Goal: Check status: Check status

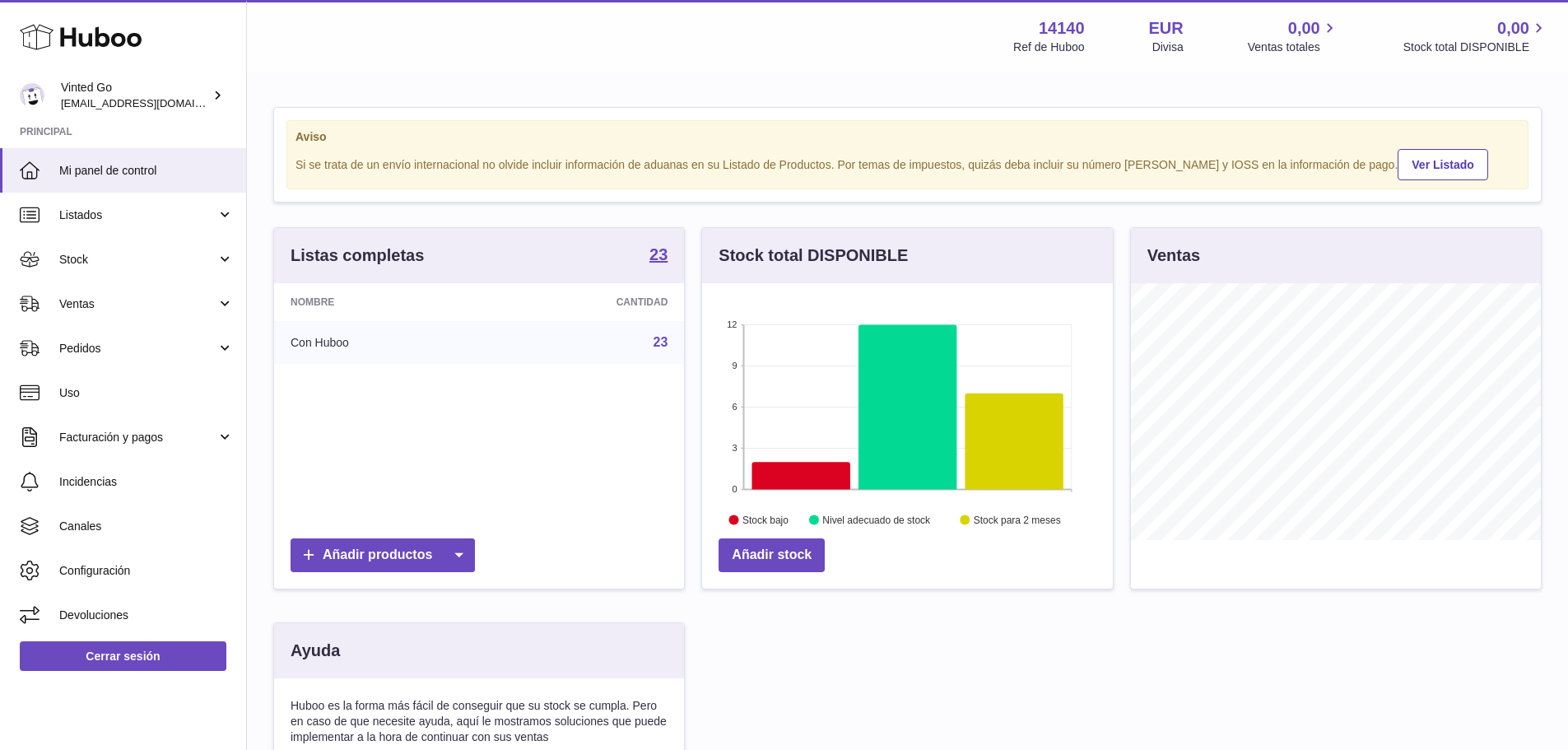
scroll to position [256, 410]
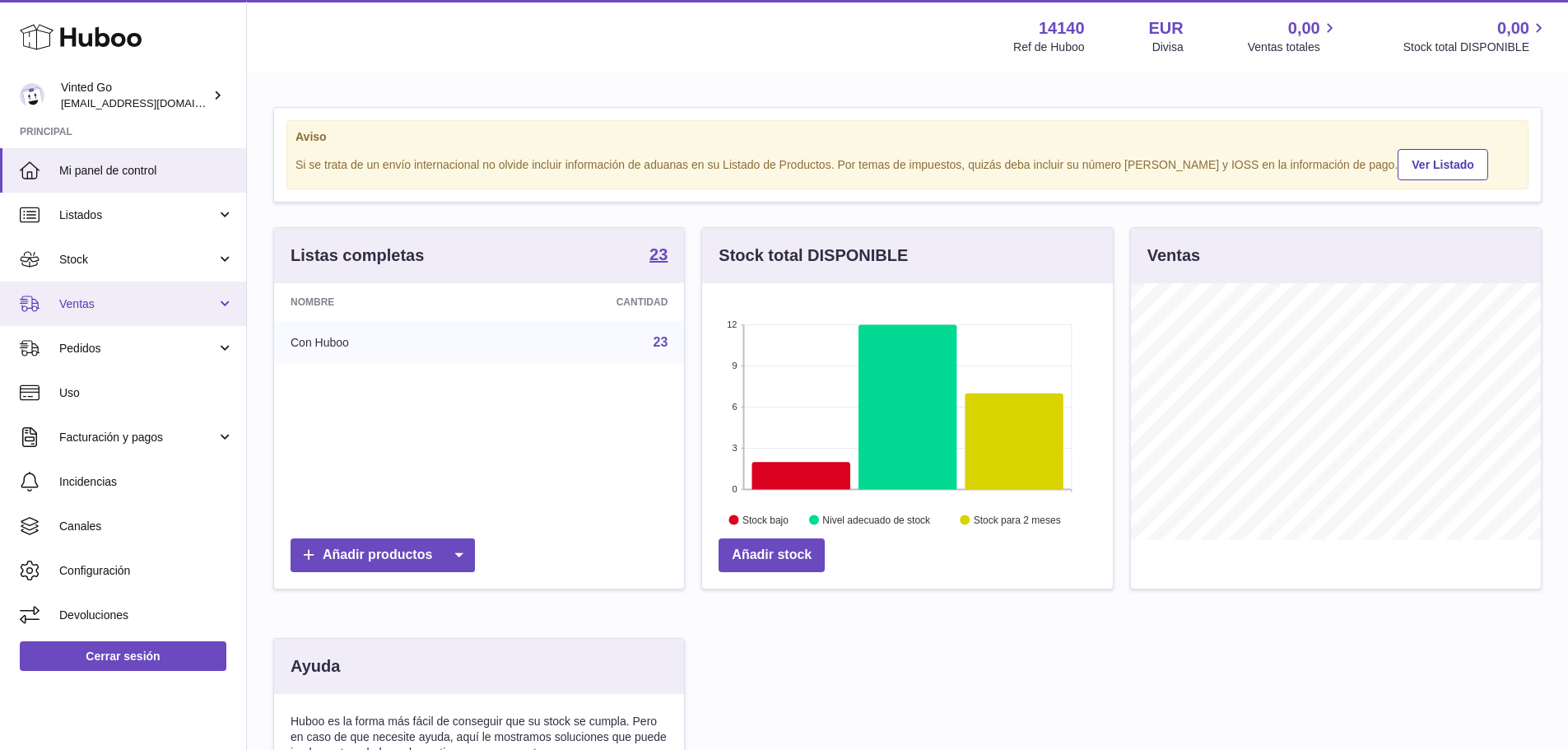
click at [117, 299] on span "Ventas" at bounding box center [138, 304] width 157 height 16
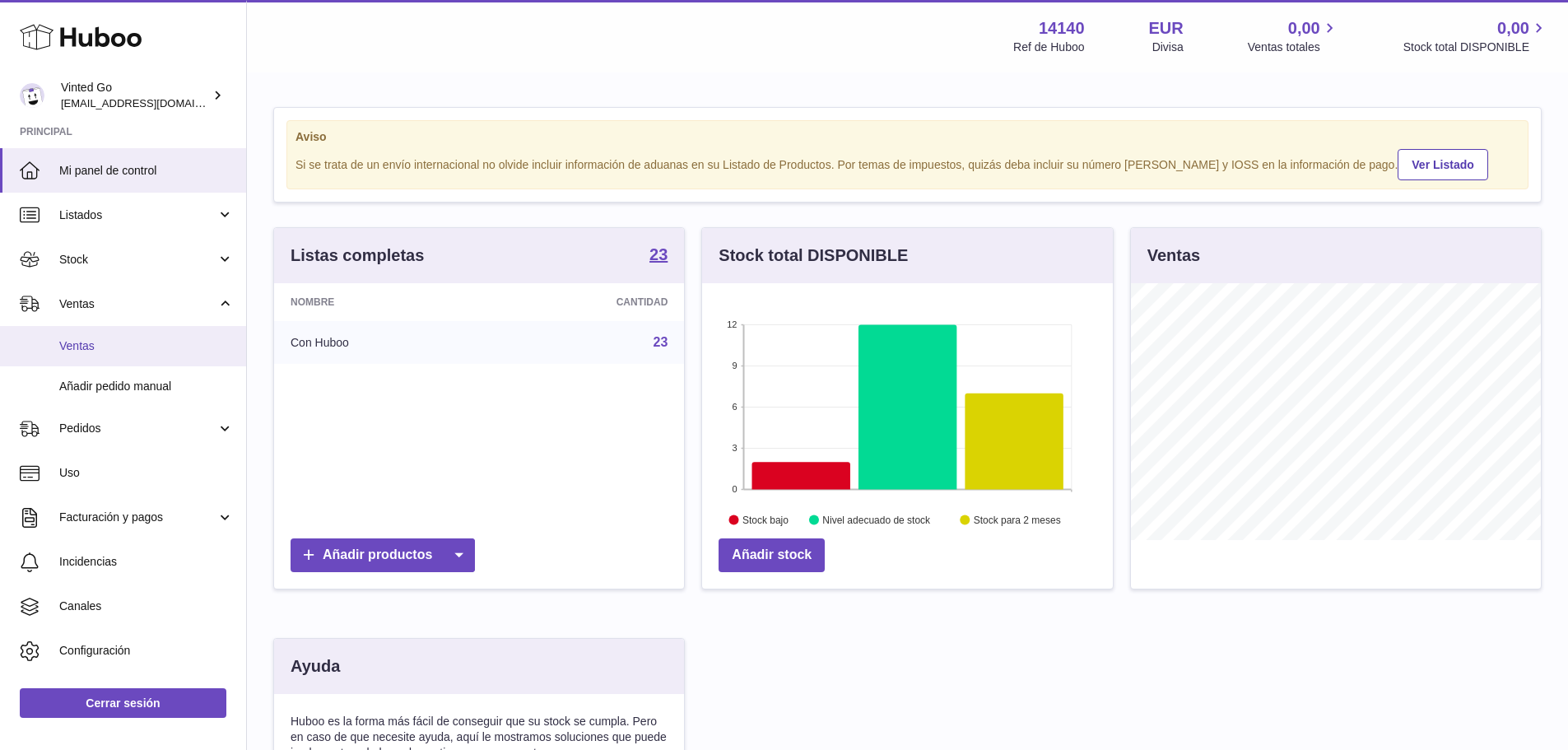
click at [114, 341] on span "Ventas" at bounding box center [146, 346] width 174 height 16
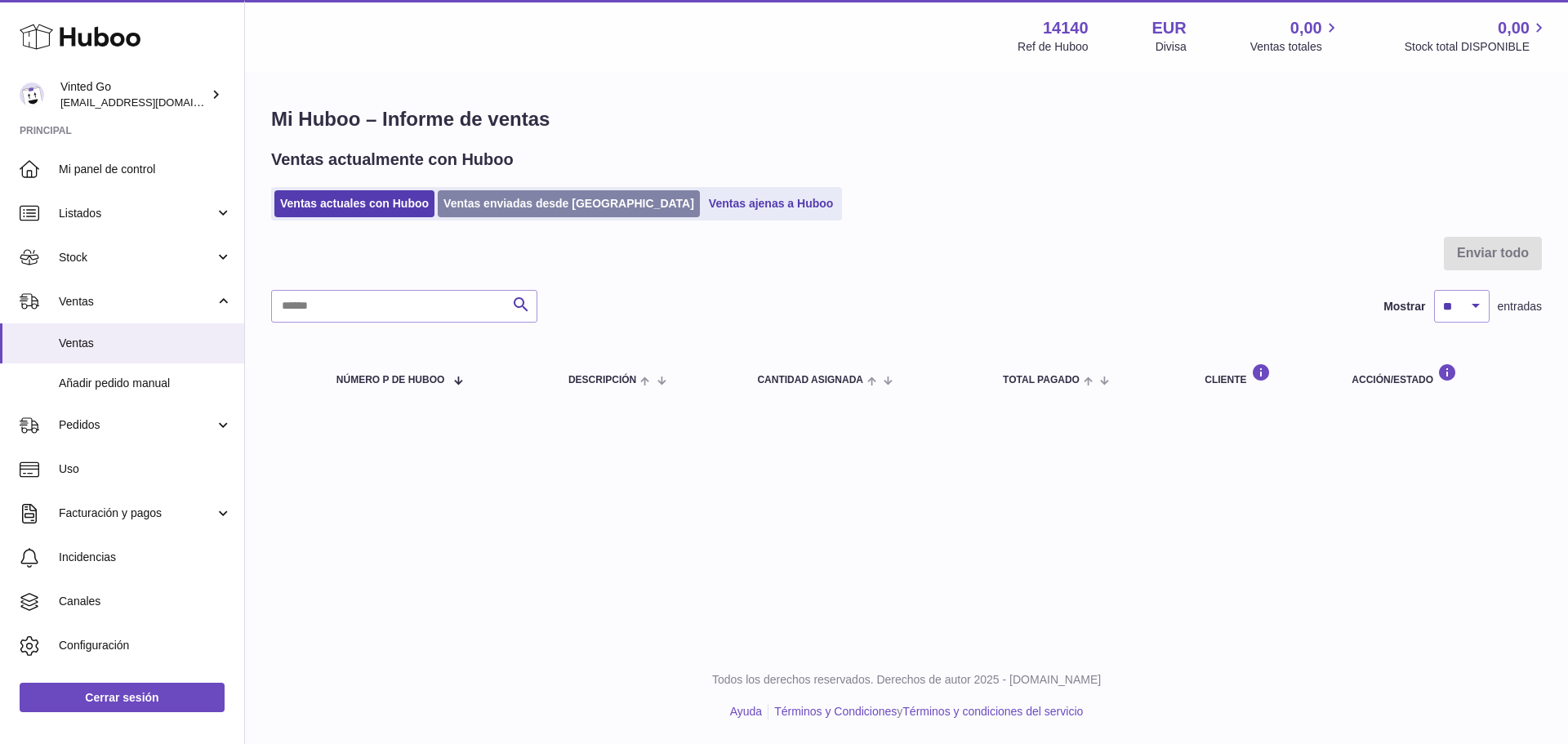
click at [506, 211] on link "Ventas enviadas desde [GEOGRAPHIC_DATA]" at bounding box center [569, 204] width 263 height 27
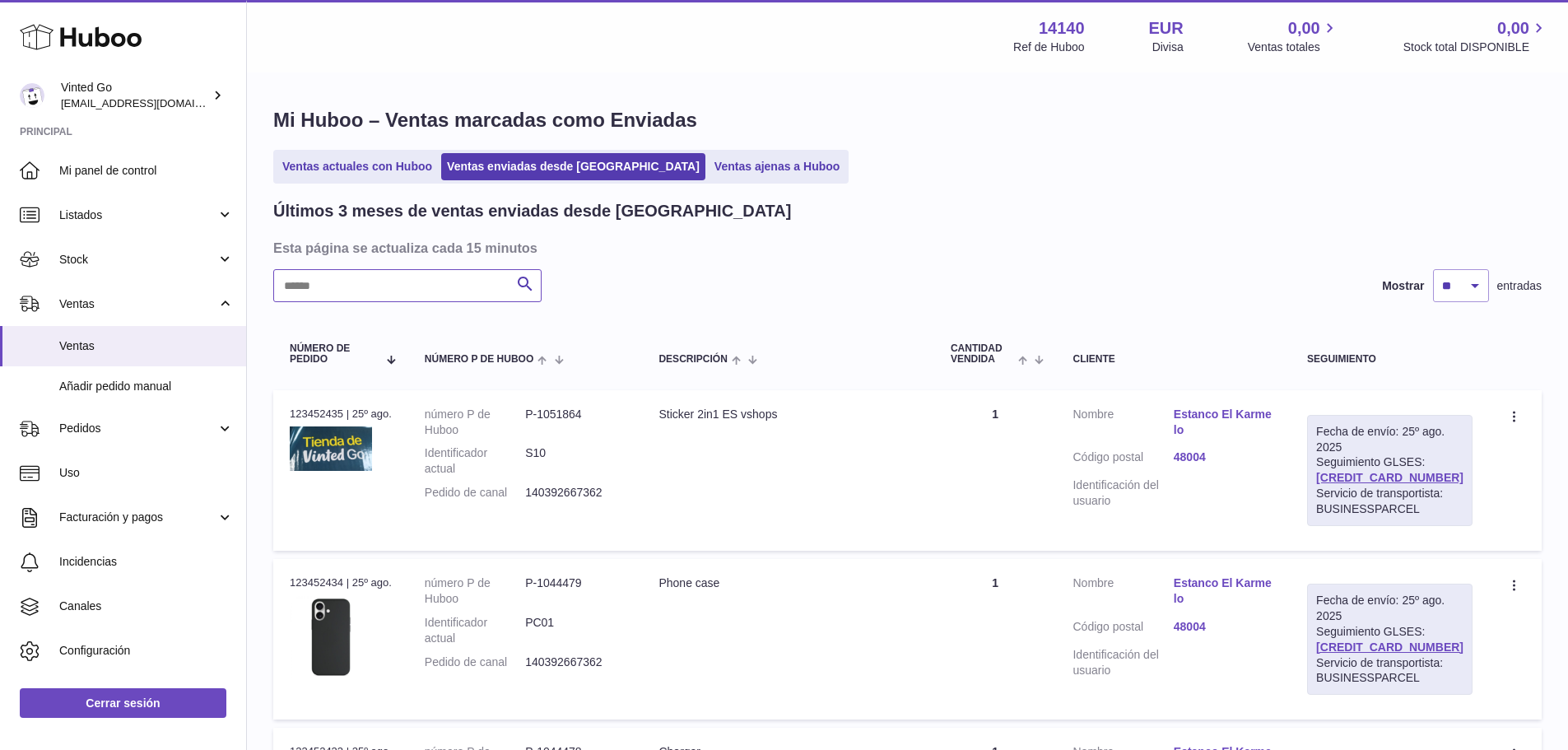
click at [440, 274] on input "text" at bounding box center [408, 286] width 268 height 33
paste input "**********"
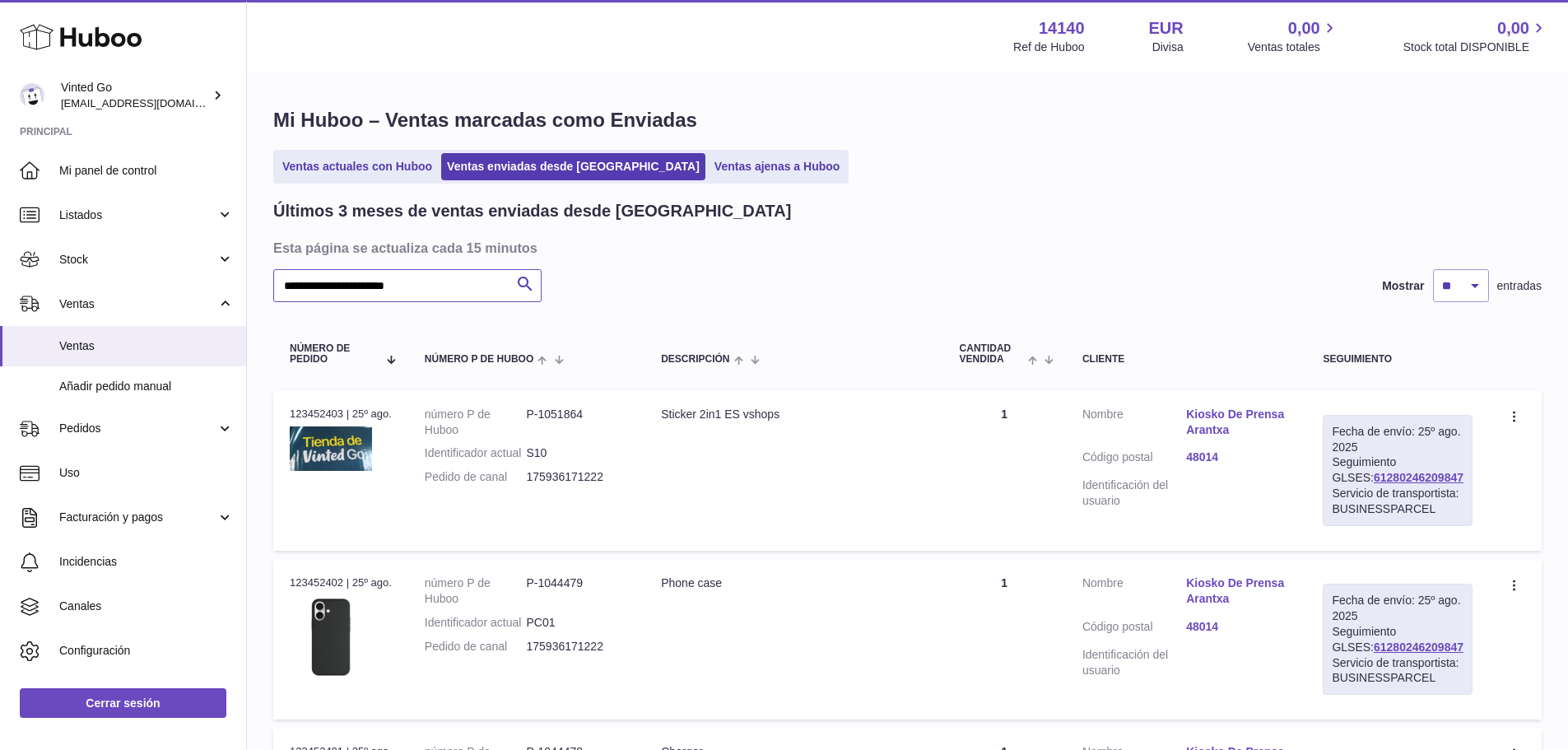
type input "**********"
click at [1250, 422] on link "Kiosko De Prensa Arantxa" at bounding box center [1238, 422] width 104 height 31
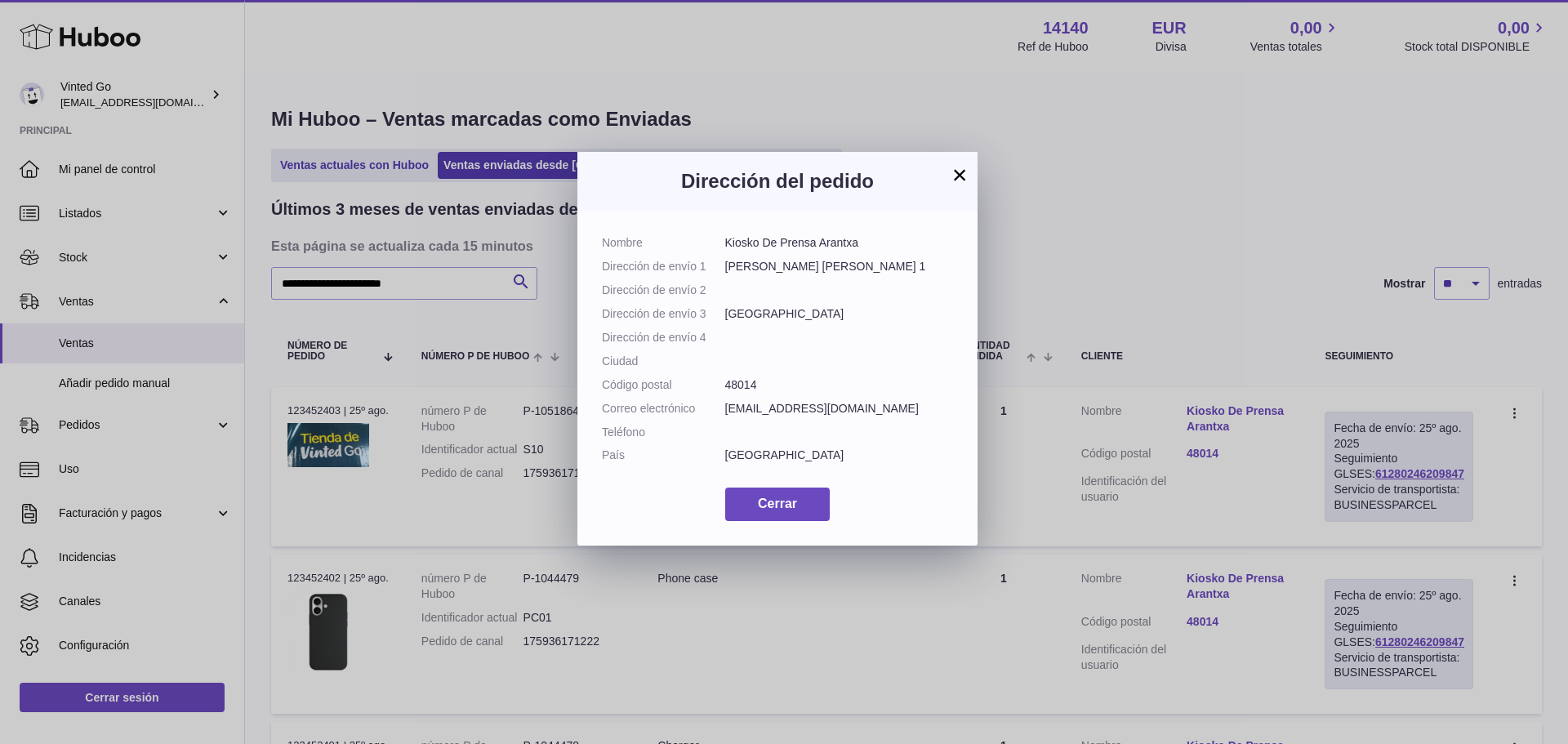
click at [960, 175] on button "×" at bounding box center [960, 175] width 20 height 20
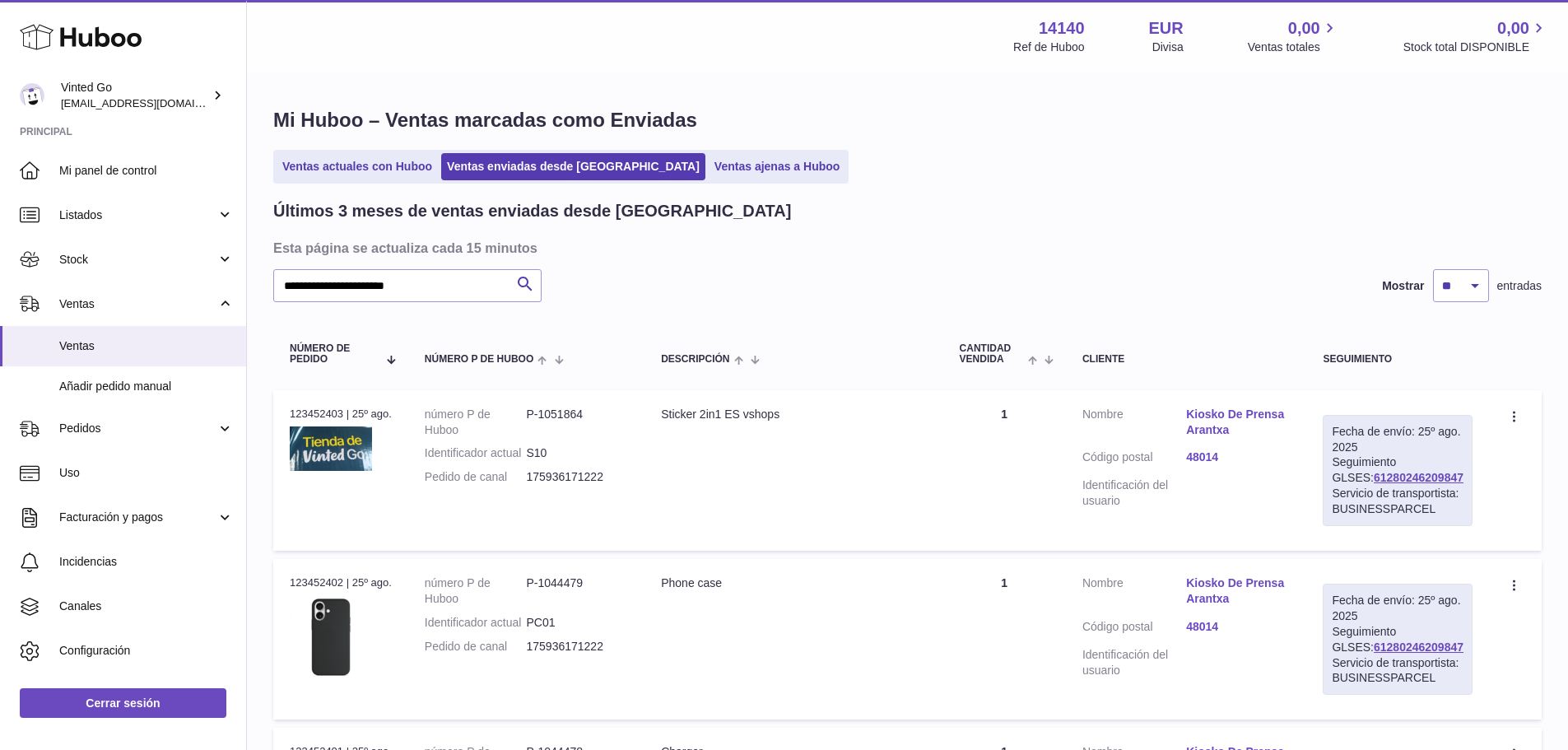
click at [1234, 414] on link "Kiosko De Prensa Arantxa" at bounding box center [1238, 422] width 104 height 31
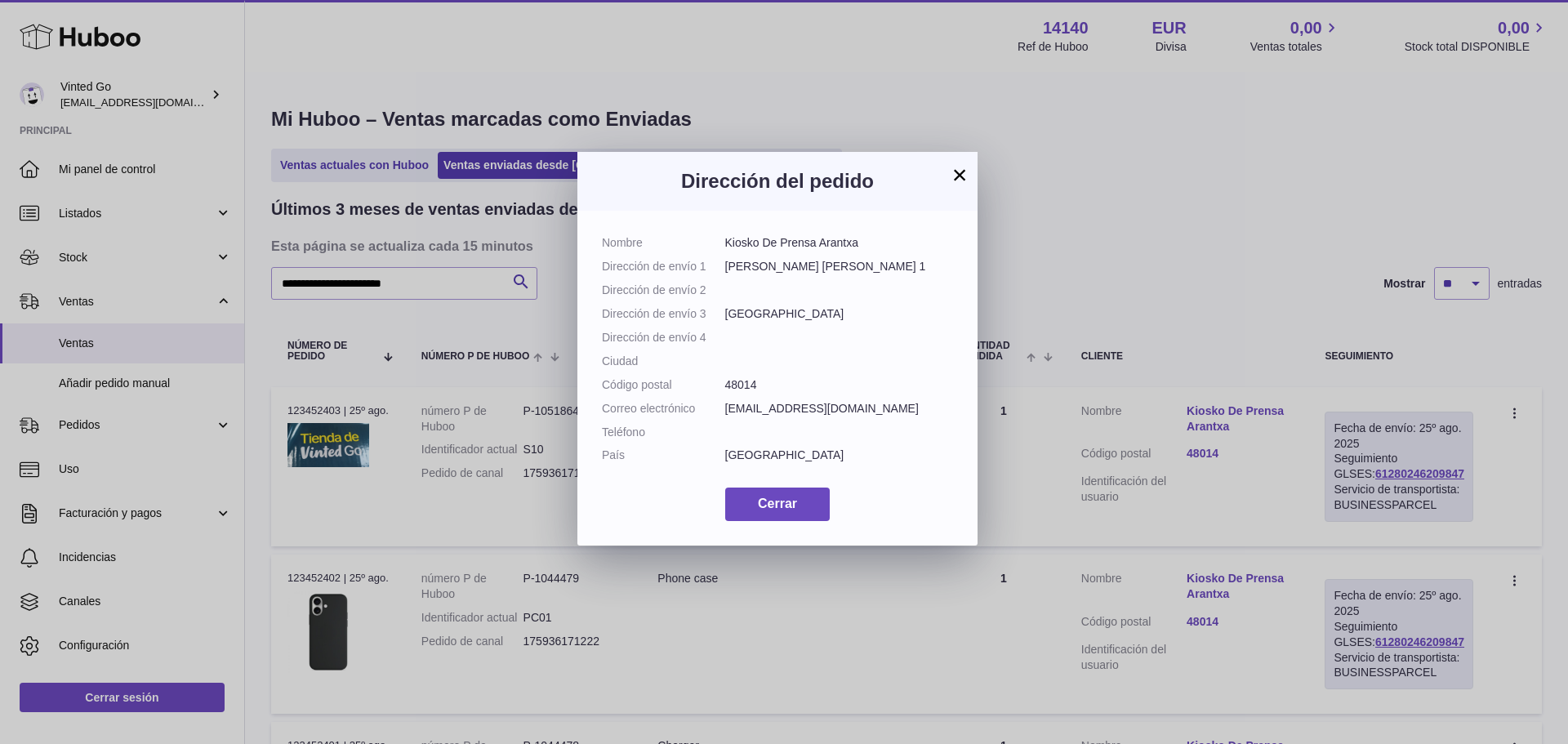
drag, startPoint x: 825, startPoint y: 244, endPoint x: 726, endPoint y: 249, distance: 99.1
click at [726, 246] on dd "Kiosko De Prensa Arantxa" at bounding box center [839, 243] width 229 height 15
